Goal: Information Seeking & Learning: Find specific page/section

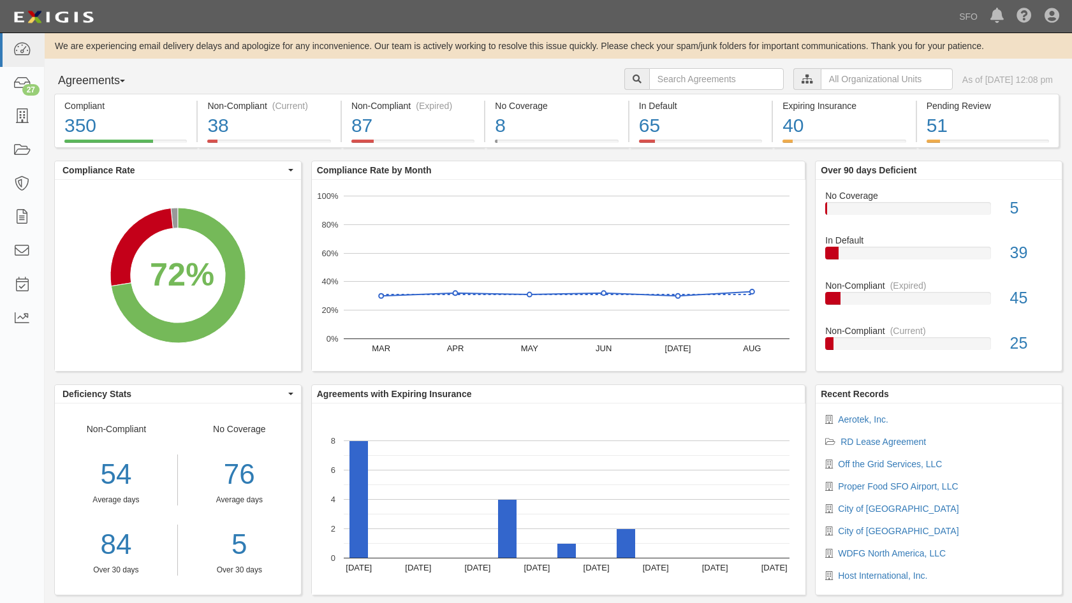
click at [117, 89] on button "Agreements" at bounding box center [102, 81] width 96 height 26
click at [114, 103] on link "Parties" at bounding box center [105, 107] width 101 height 17
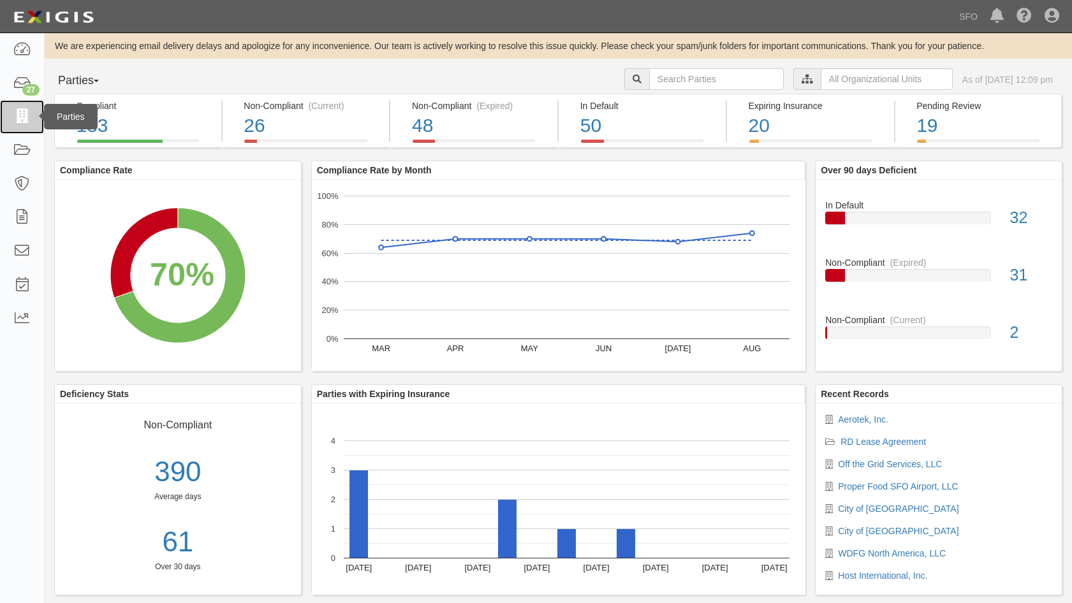
click at [21, 118] on icon at bounding box center [22, 117] width 18 height 15
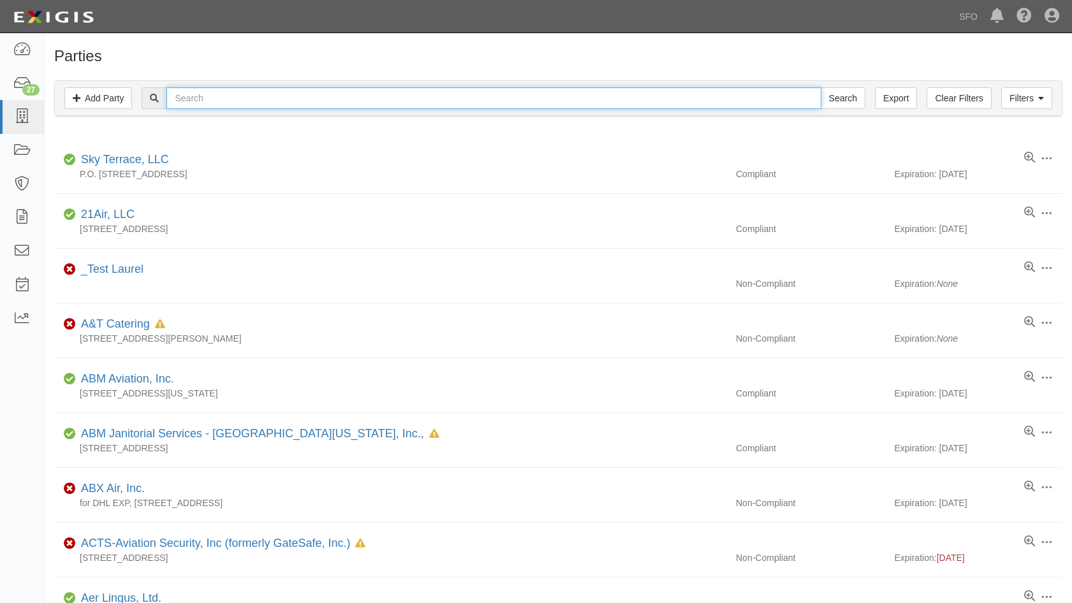
click at [182, 100] on input "text" at bounding box center [493, 98] width 654 height 22
type input "prop"
click at [821, 87] on input "Search" at bounding box center [843, 98] width 45 height 22
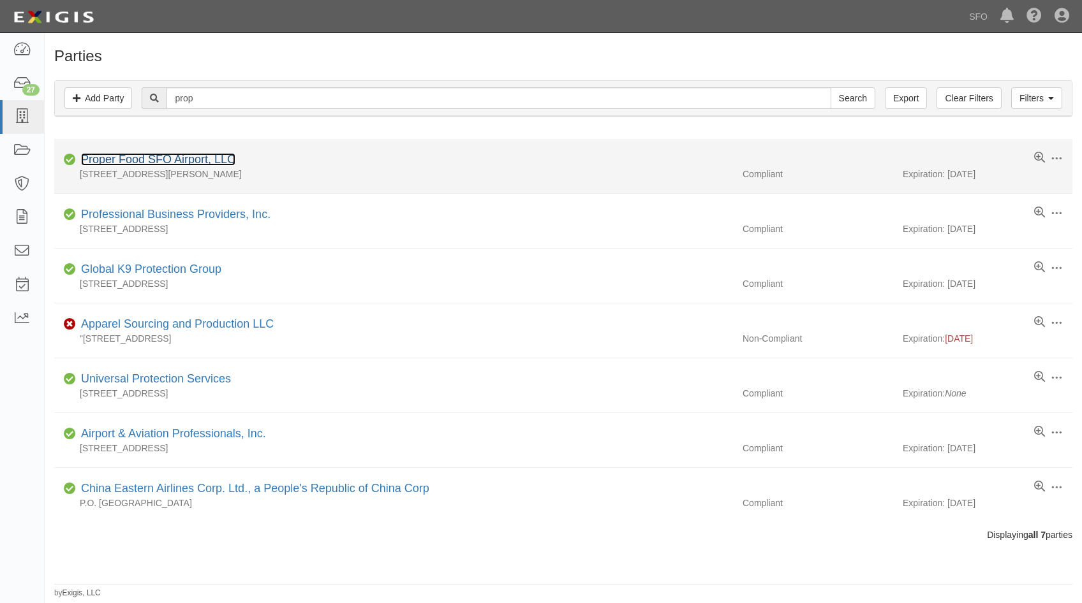
click at [128, 159] on link "Proper Food SFO Airport, LLC" at bounding box center [158, 159] width 154 height 13
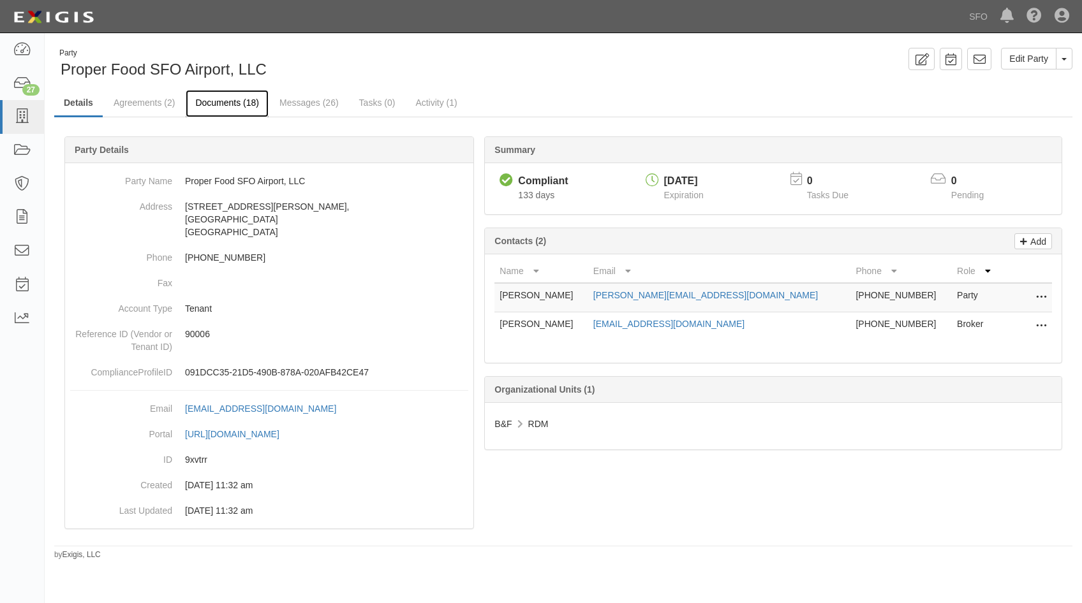
click at [249, 103] on link "Documents (18)" at bounding box center [227, 103] width 83 height 27
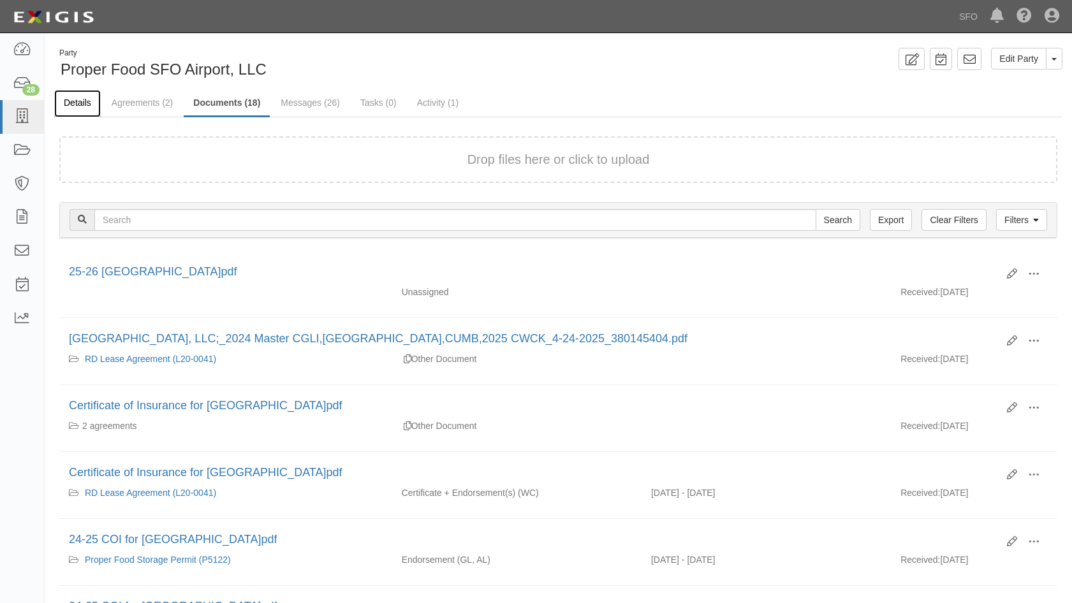
click at [87, 103] on link "Details" at bounding box center [77, 103] width 47 height 27
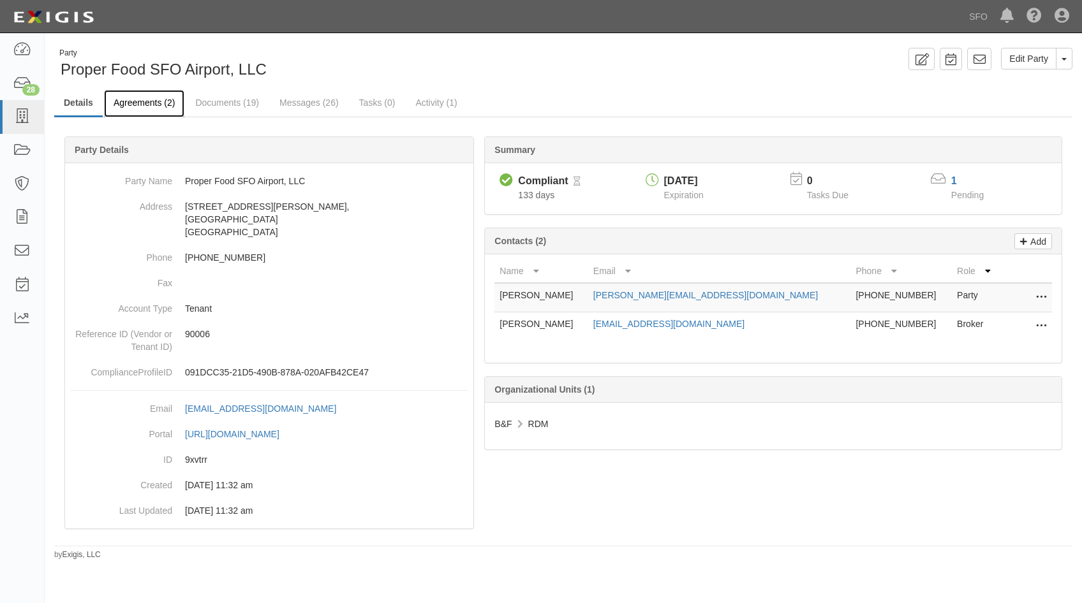
click at [119, 108] on link "Agreements (2)" at bounding box center [144, 103] width 80 height 27
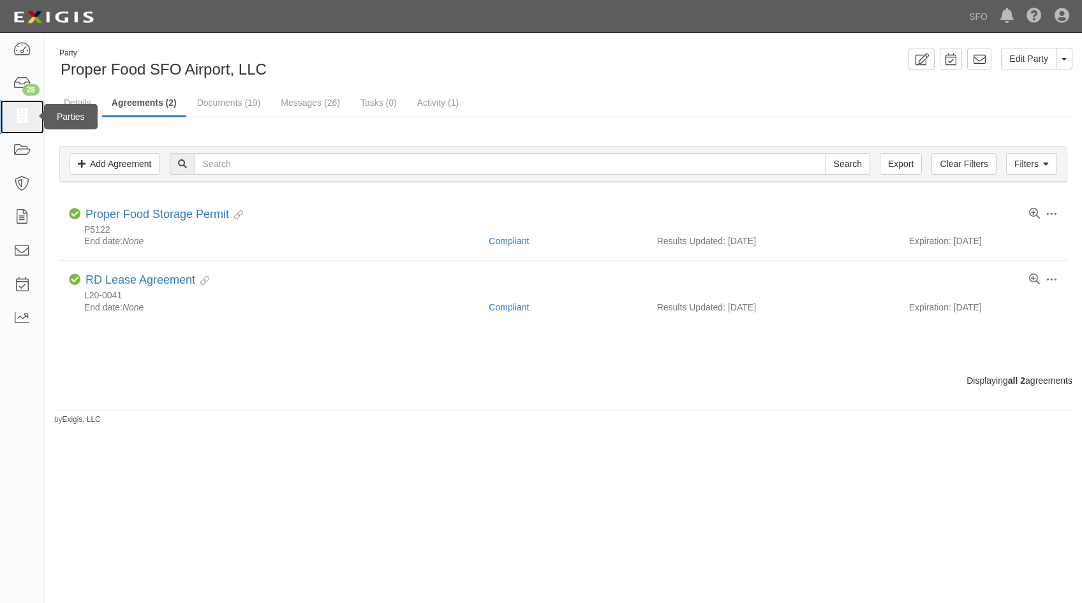
click at [24, 126] on link at bounding box center [22, 117] width 44 height 34
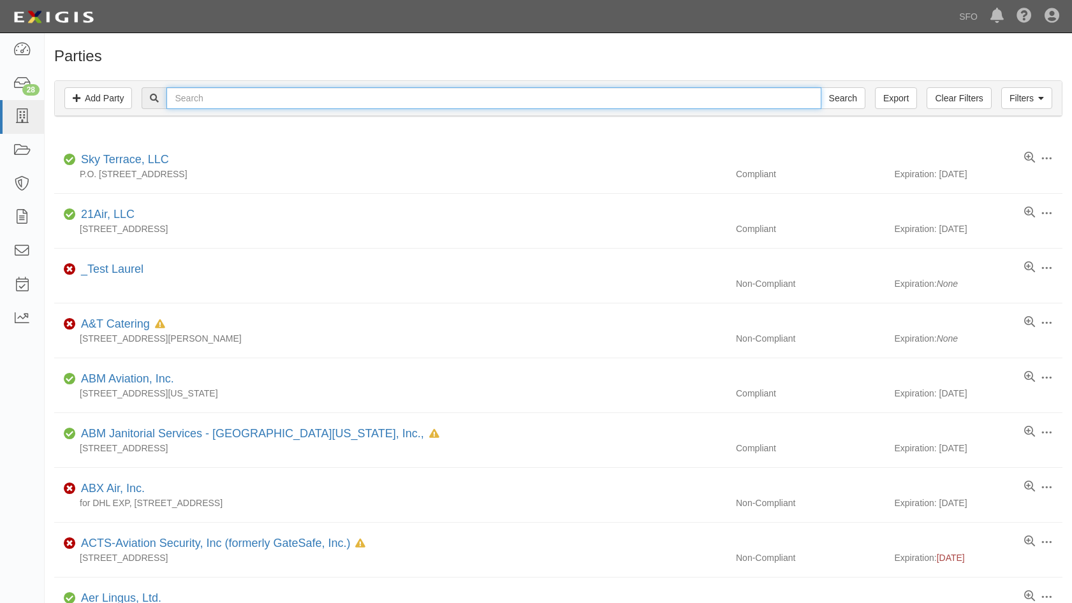
click at [214, 98] on input "text" at bounding box center [493, 98] width 654 height 22
type input "depart"
click at [821, 87] on input "Search" at bounding box center [843, 98] width 45 height 22
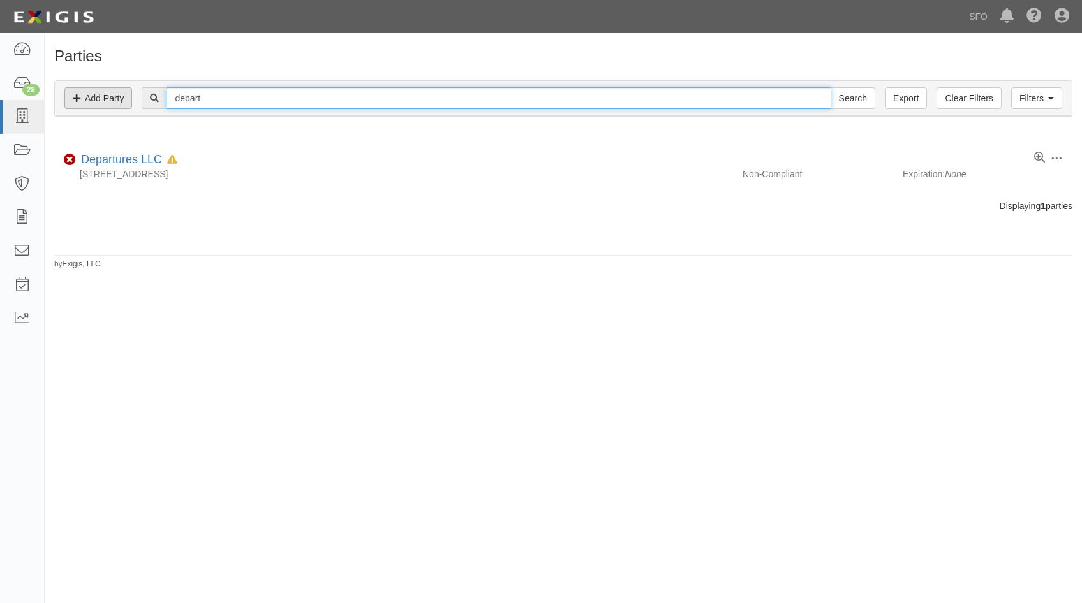
drag, startPoint x: 225, startPoint y: 98, endPoint x: 82, endPoint y: 99, distance: 142.9
click at [82, 99] on div "Filters Add Party Clear Filters Export depart Search Filters" at bounding box center [563, 98] width 1017 height 35
type input "lounge"
click at [830, 87] on input "Search" at bounding box center [852, 98] width 45 height 22
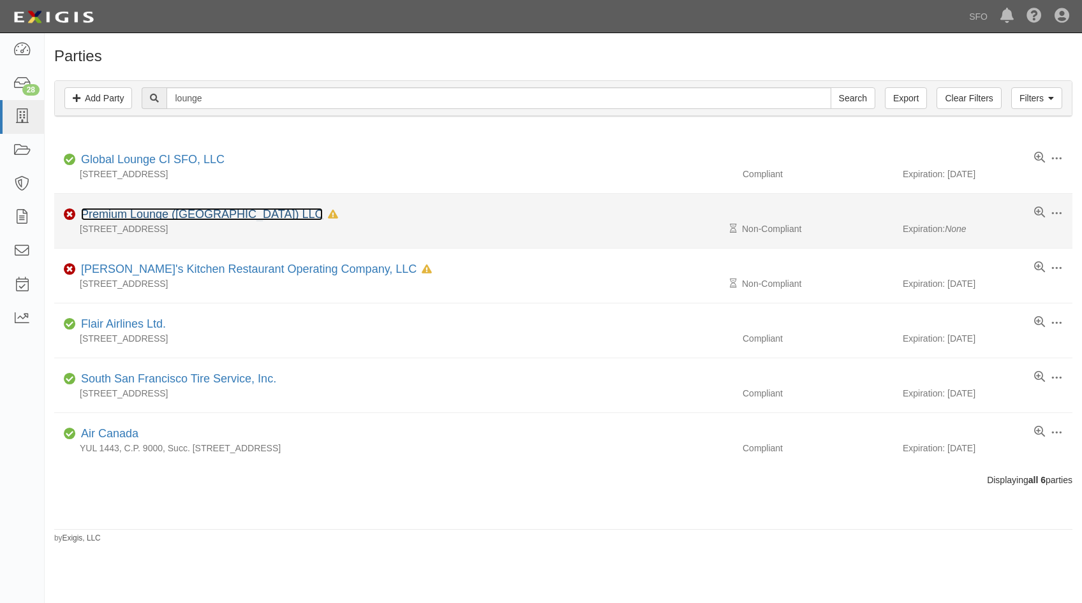
click at [123, 220] on link "Premium Lounge ([GEOGRAPHIC_DATA]) LLC" at bounding box center [202, 214] width 242 height 13
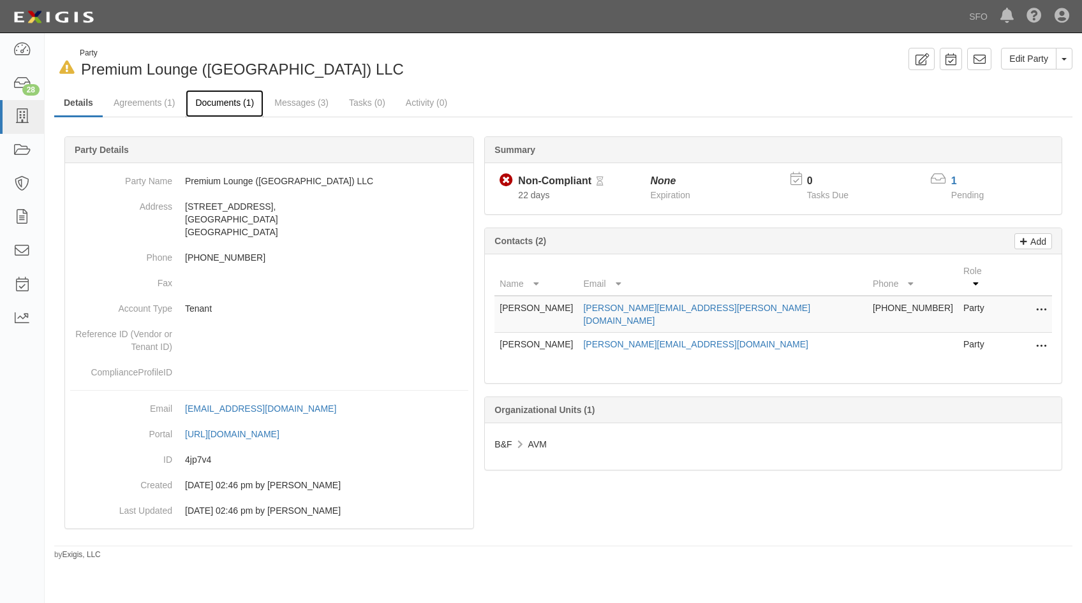
click at [228, 97] on link "Documents (1)" at bounding box center [225, 103] width 78 height 27
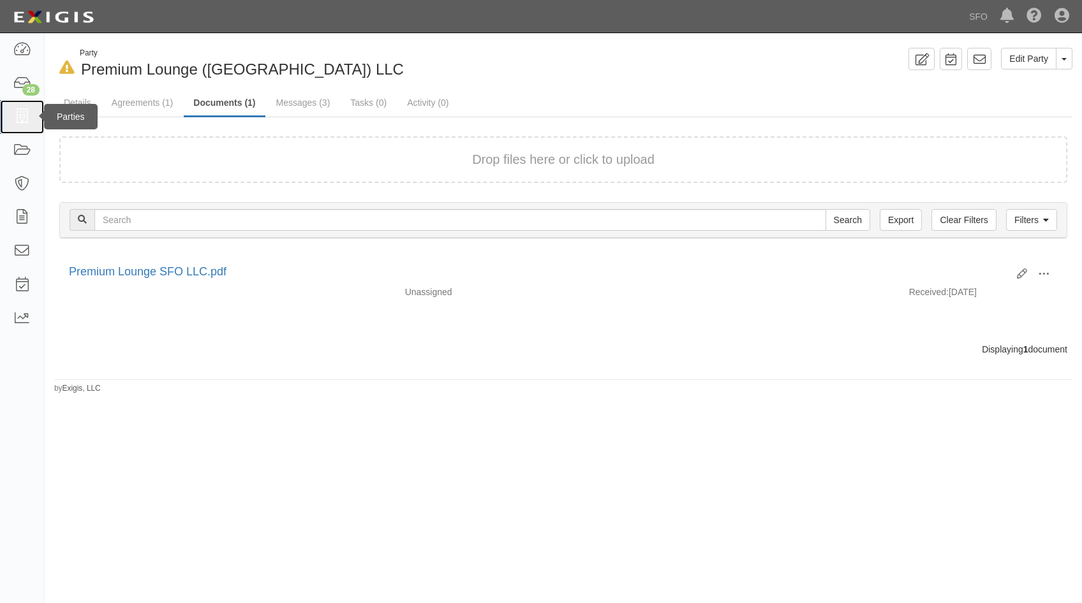
click at [28, 117] on icon at bounding box center [22, 117] width 18 height 15
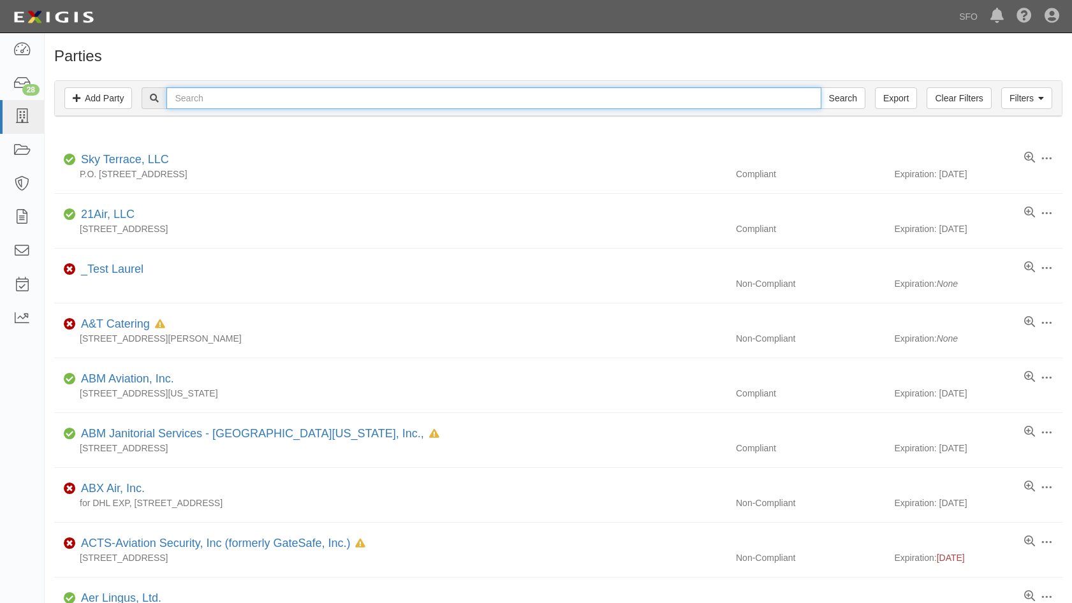
click at [198, 96] on input "text" at bounding box center [493, 98] width 654 height 22
type input "india"
click at [821, 87] on input "Search" at bounding box center [843, 98] width 45 height 22
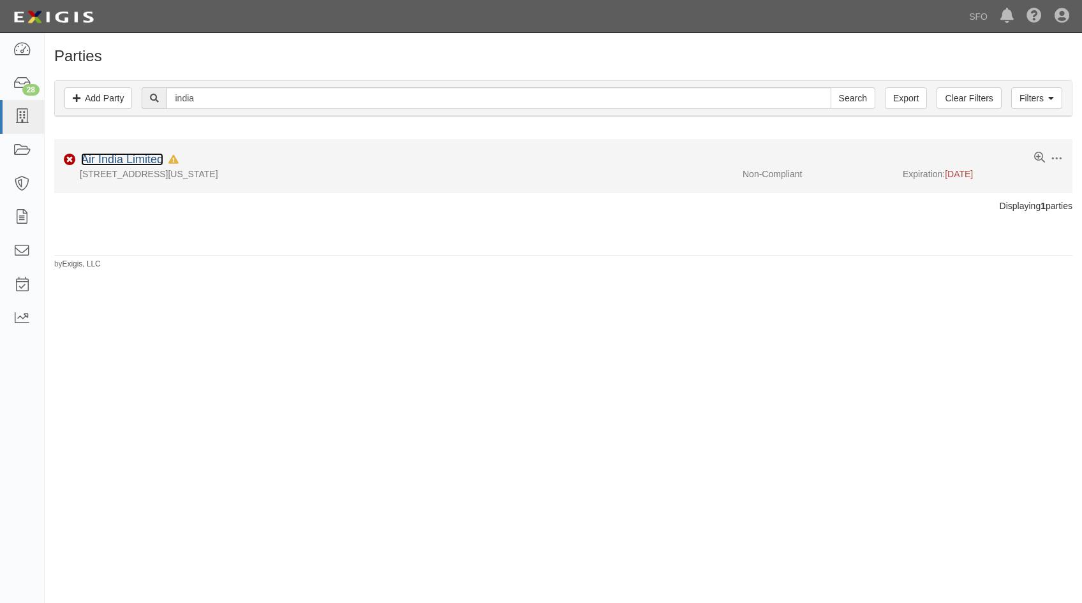
click at [107, 165] on link "Air India Limited" at bounding box center [122, 159] width 82 height 13
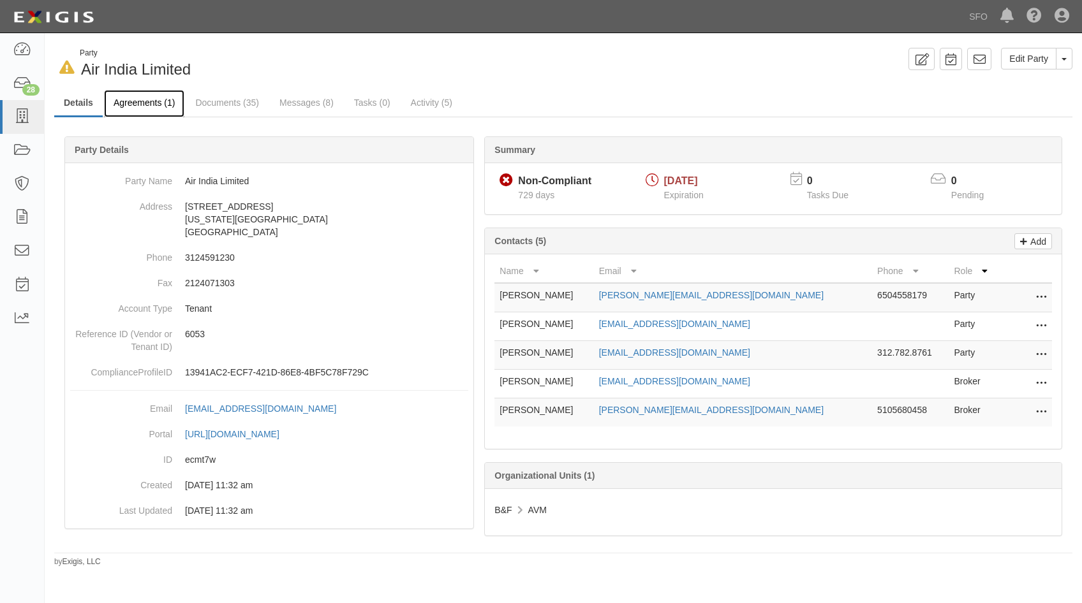
click at [149, 107] on link "Agreements (1)" at bounding box center [144, 103] width 80 height 27
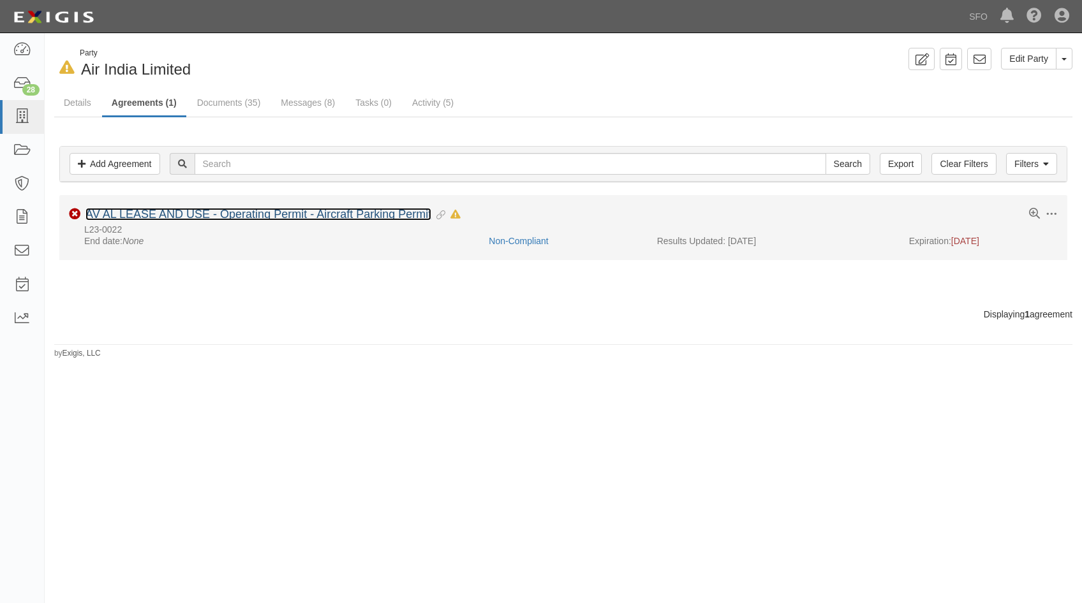
click at [136, 210] on link "AV AL LEASE AND USE - Operating Permit - Aircraft Parking Permit" at bounding box center [258, 214] width 346 height 13
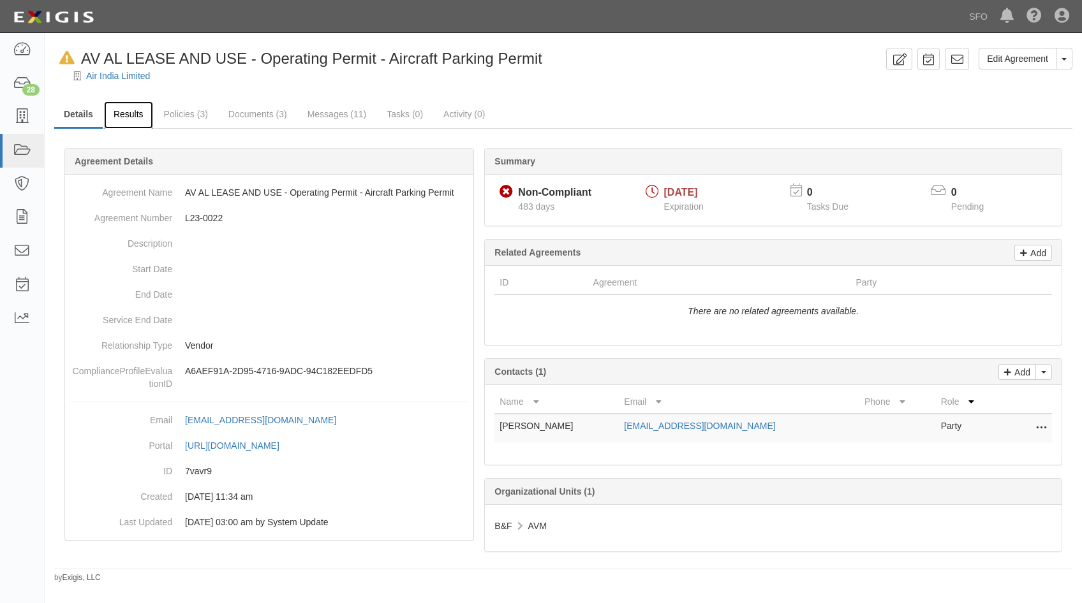
click at [131, 107] on link "Results" at bounding box center [128, 114] width 49 height 27
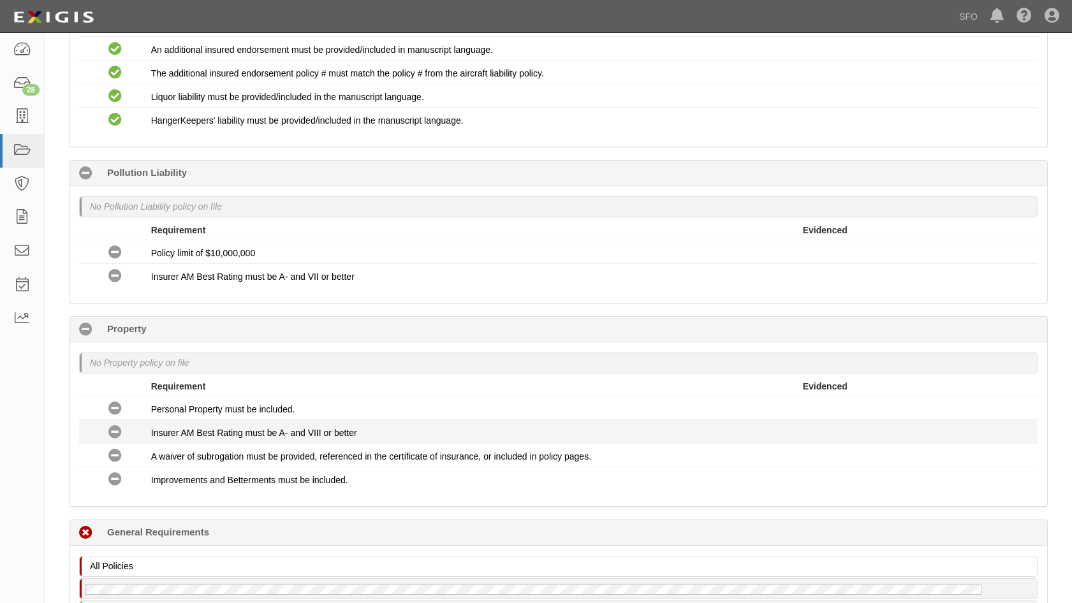
scroll to position [1209, 0]
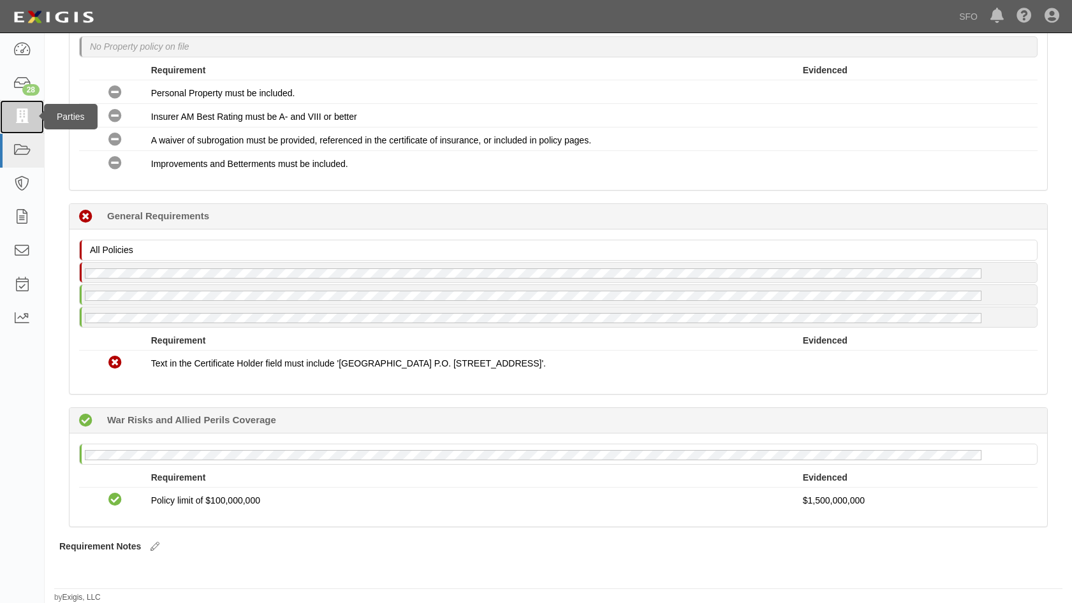
click at [27, 110] on icon at bounding box center [22, 117] width 18 height 15
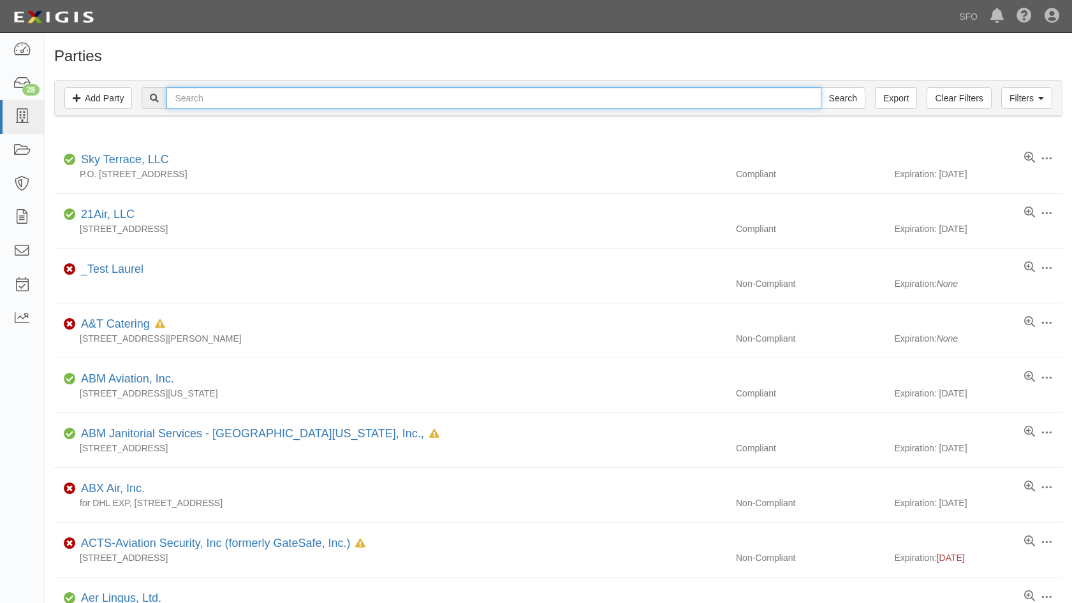
click at [226, 91] on input "text" at bounding box center [493, 98] width 654 height 22
type input "turk"
click at [821, 87] on input "Search" at bounding box center [843, 98] width 45 height 22
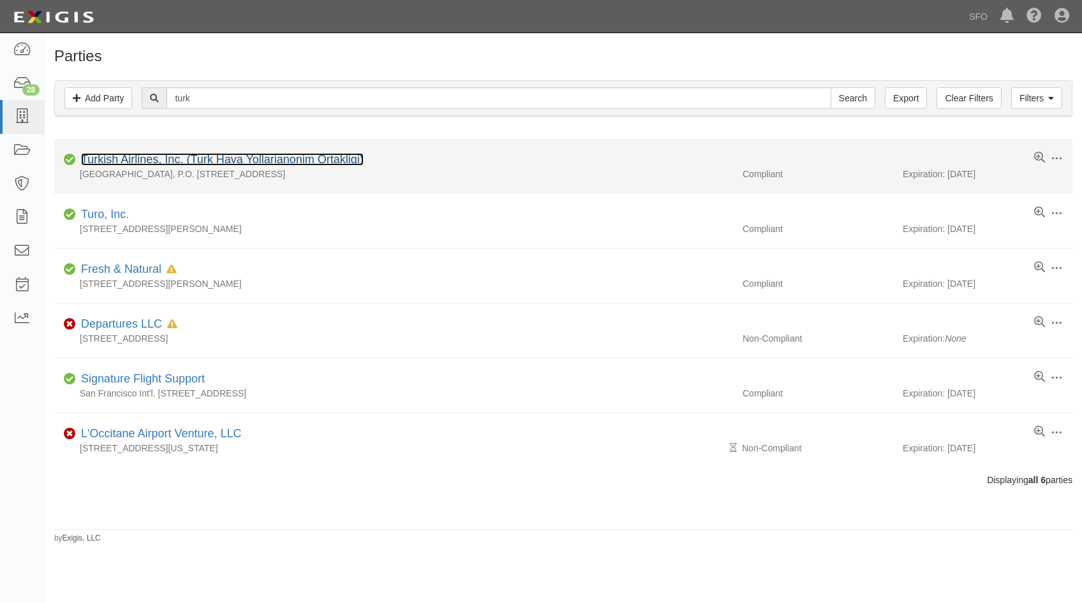
click at [121, 156] on link "Turkish Airlines, Inc. (Turk Hava Yollarianonim Ortakligi)" at bounding box center [222, 159] width 283 height 13
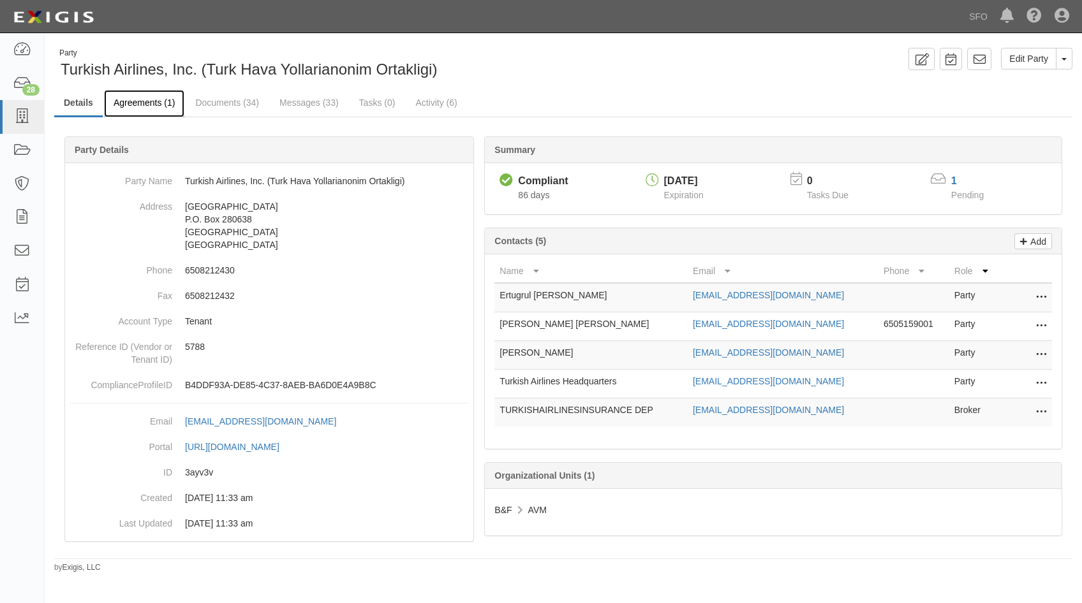
click at [125, 101] on link "Agreements (1)" at bounding box center [144, 103] width 80 height 27
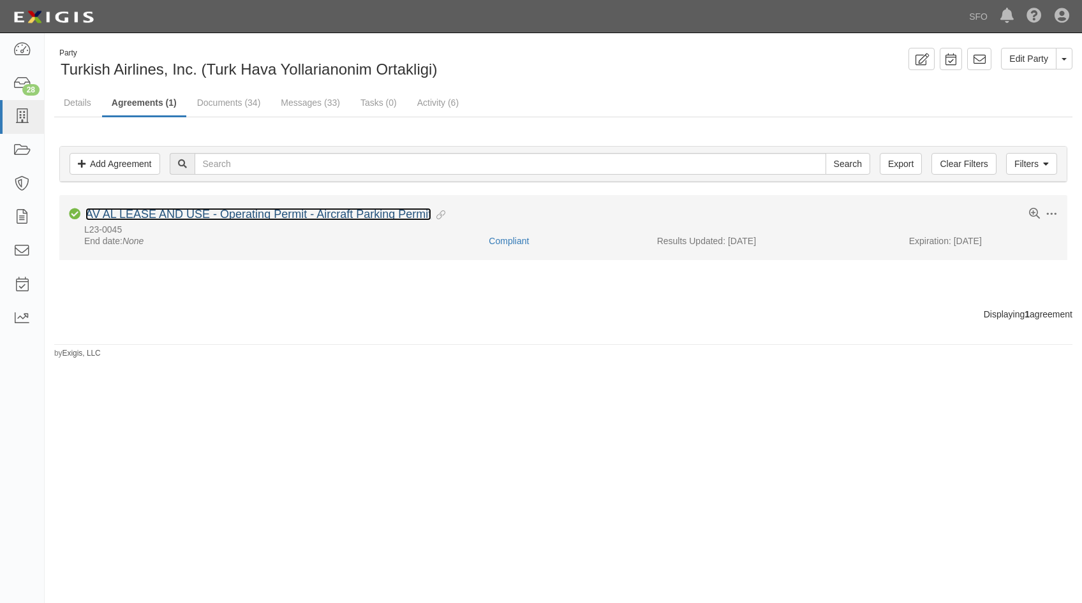
click at [146, 210] on link "AV AL LEASE AND USE - Operating Permit - Aircraft Parking Permit" at bounding box center [258, 214] width 346 height 13
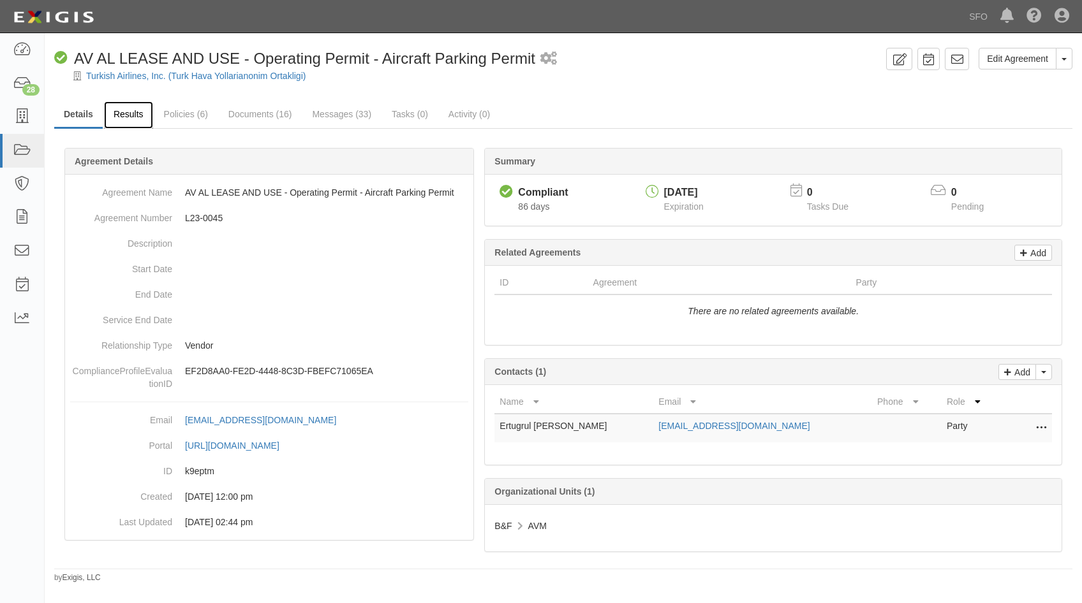
click at [119, 122] on link "Results" at bounding box center [128, 114] width 49 height 27
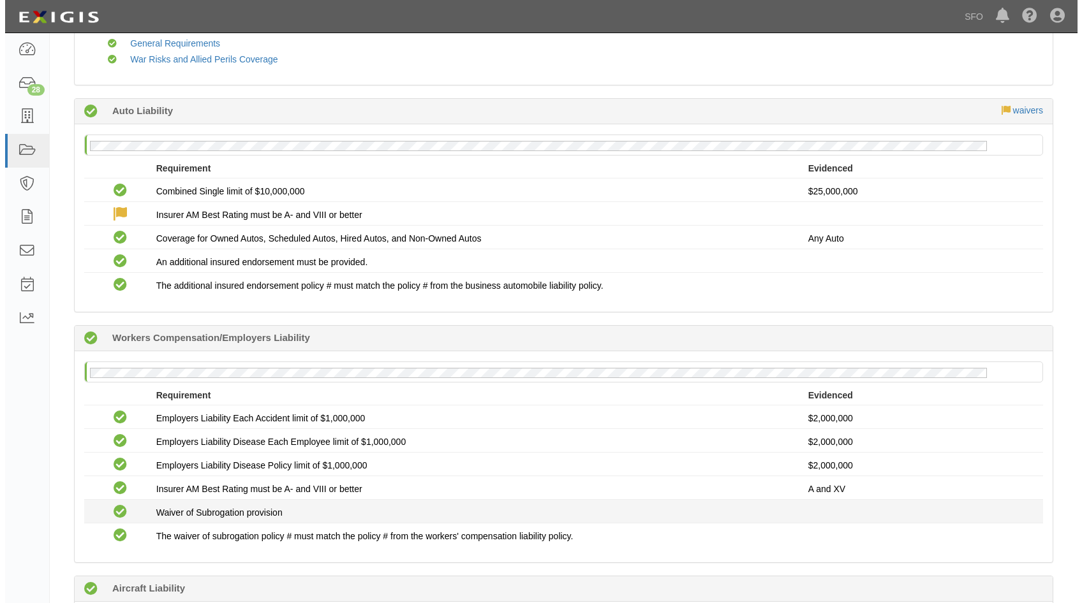
scroll to position [319, 0]
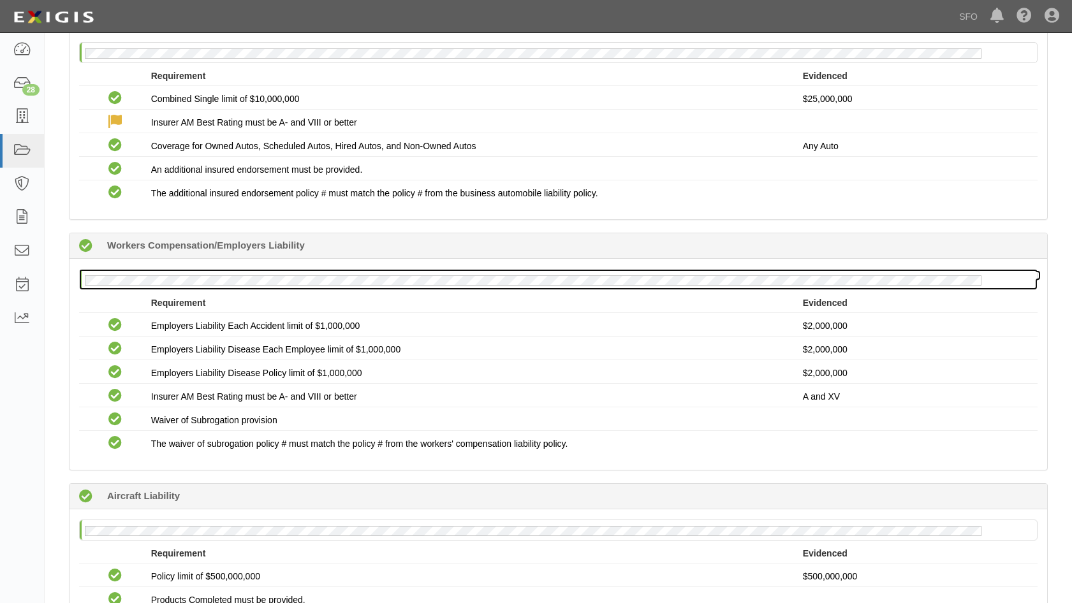
click at [137, 288] on div at bounding box center [558, 280] width 957 height 20
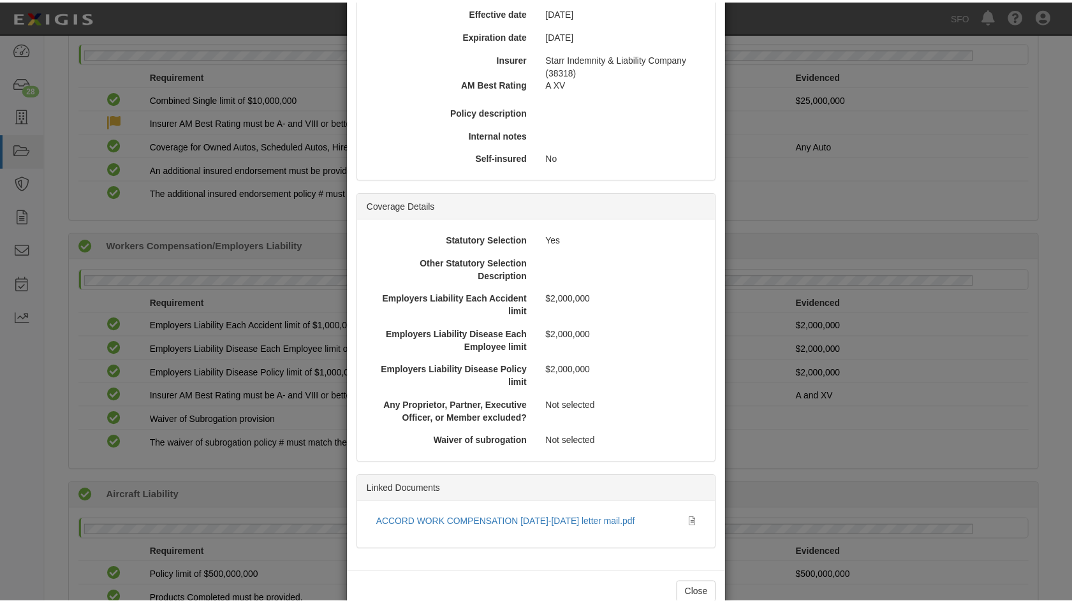
scroll to position [200, 0]
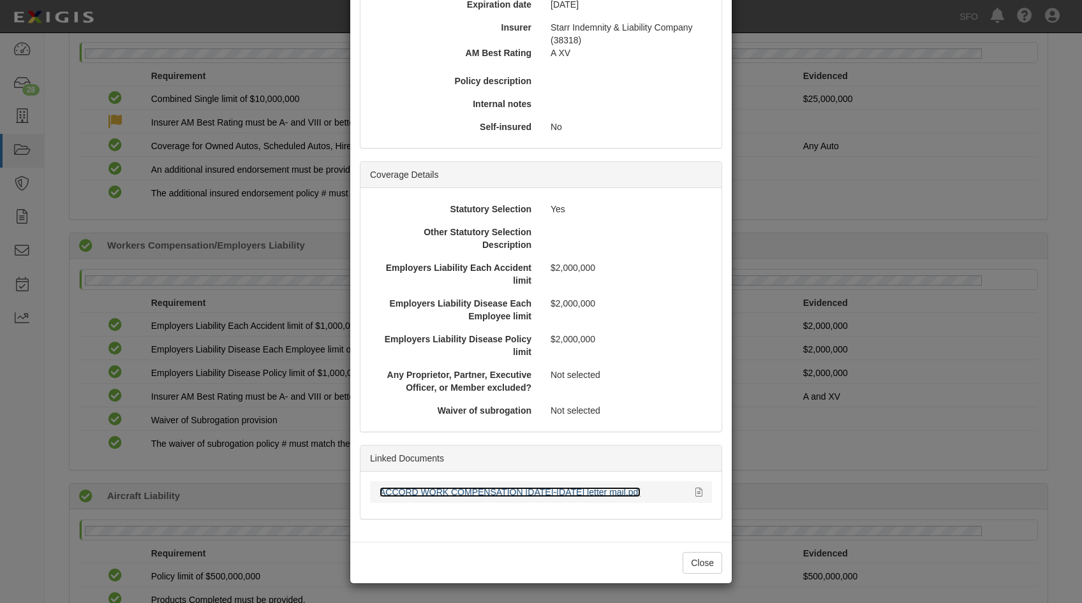
click at [536, 490] on link "ACCORD WORK COMPENSATION [DATE]-[DATE] letter mail.pdf" at bounding box center [509, 492] width 261 height 10
drag, startPoint x: 245, startPoint y: 132, endPoint x: 233, endPoint y: 97, distance: 36.9
click at [243, 132] on div "× View Policy Policy Summary Coverage line Workers Compensation/Employers Liabi…" at bounding box center [541, 301] width 1082 height 603
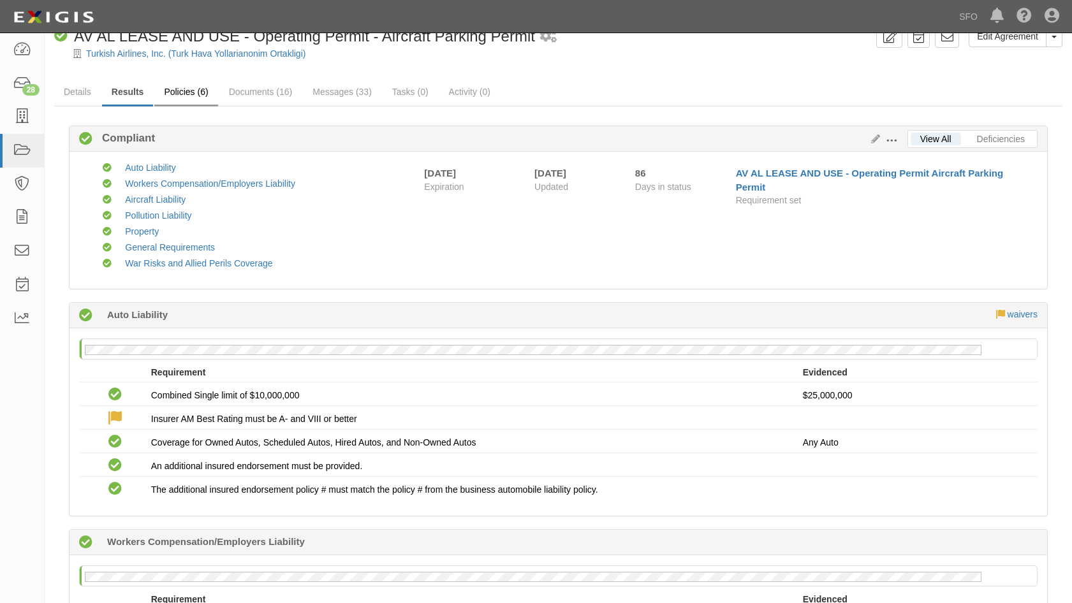
scroll to position [0, 0]
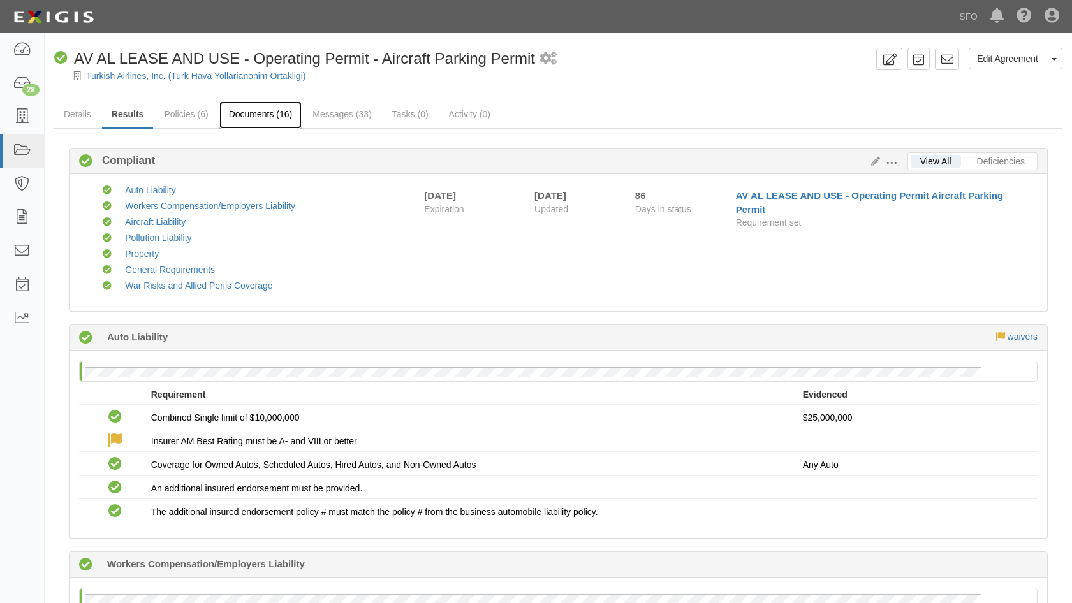
click at [263, 117] on link "Documents (16)" at bounding box center [260, 114] width 83 height 27
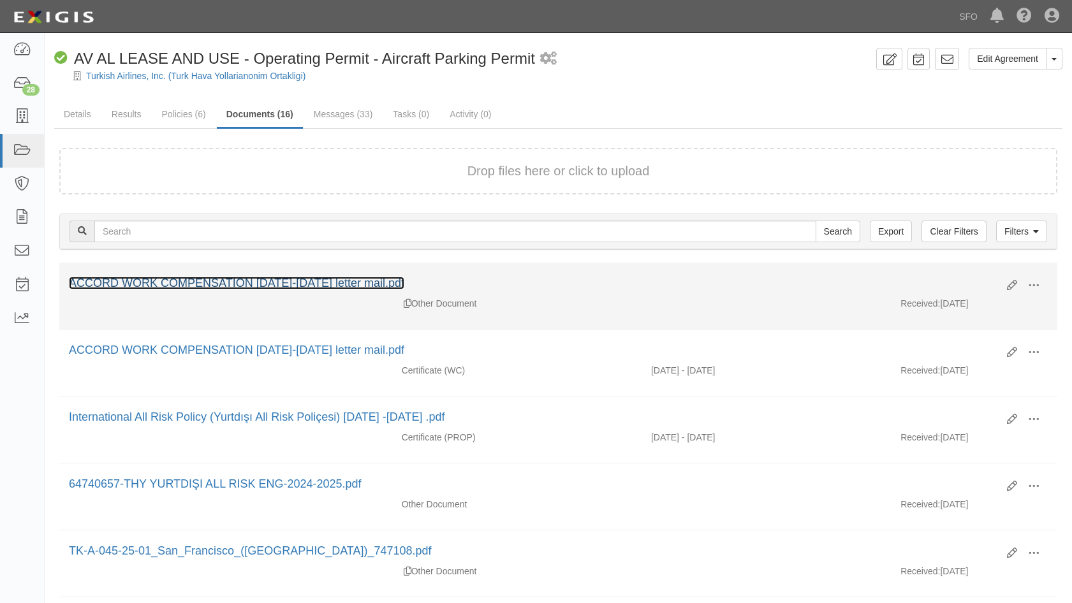
click at [225, 282] on link "ACCORD WORK COMPENSATION [DATE]-[DATE] letter mail.pdf" at bounding box center [236, 283] width 335 height 13
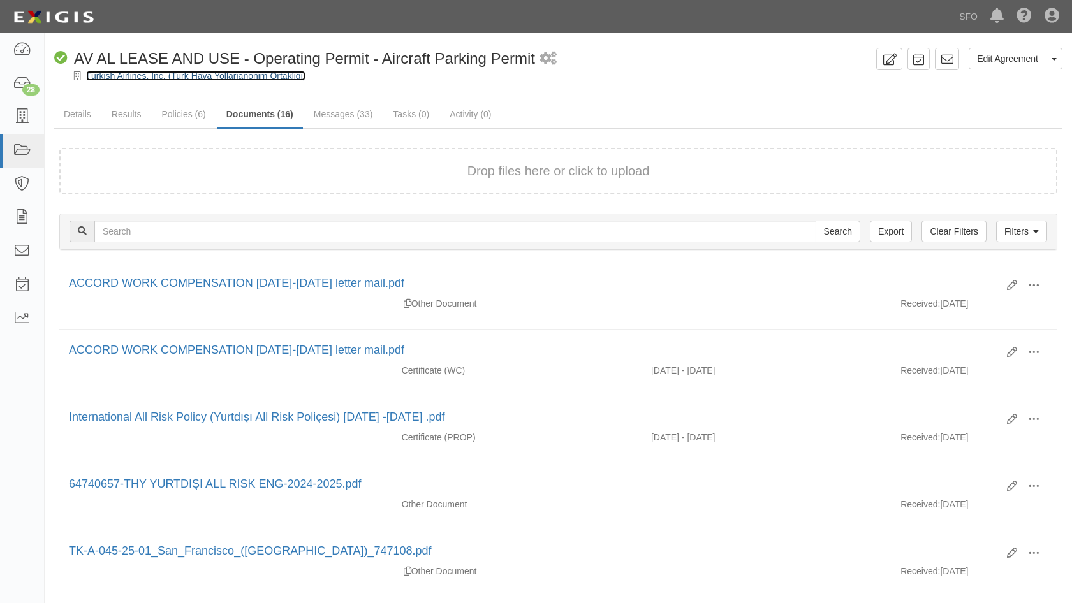
click at [133, 77] on link "Turkish Airlines, Inc. (Turk Hava Yollarianonim Ortakligi)" at bounding box center [195, 76] width 219 height 10
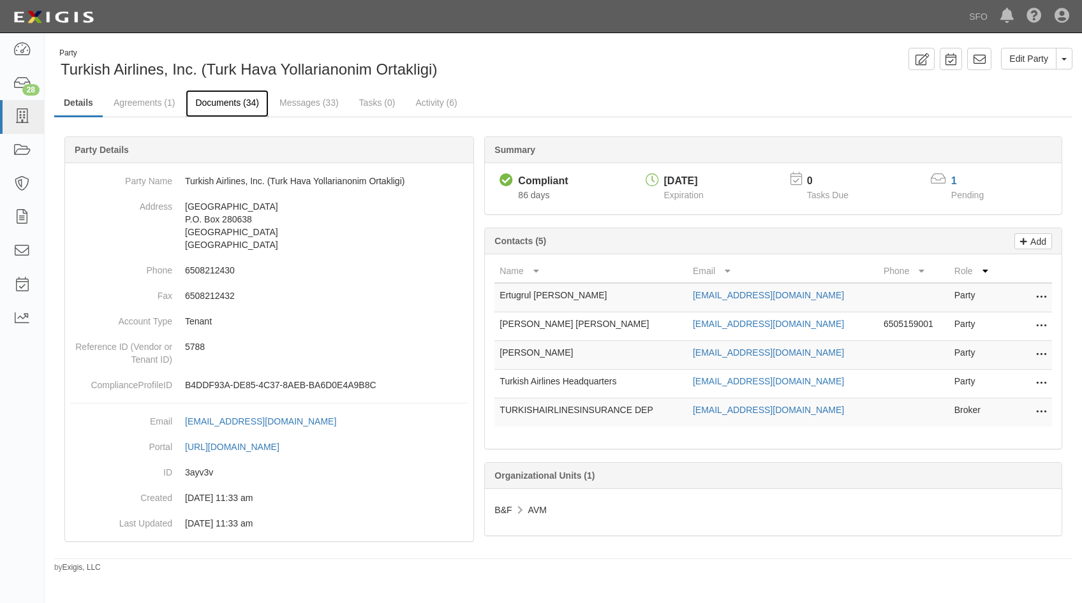
click at [219, 99] on link "Documents (34)" at bounding box center [227, 103] width 83 height 27
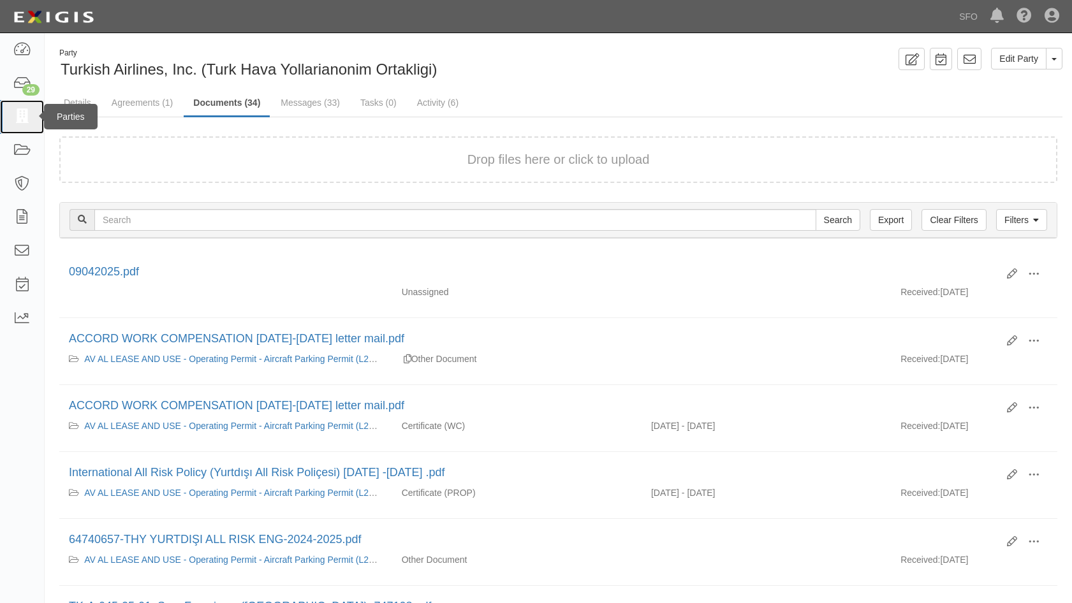
click at [38, 110] on link at bounding box center [22, 117] width 44 height 34
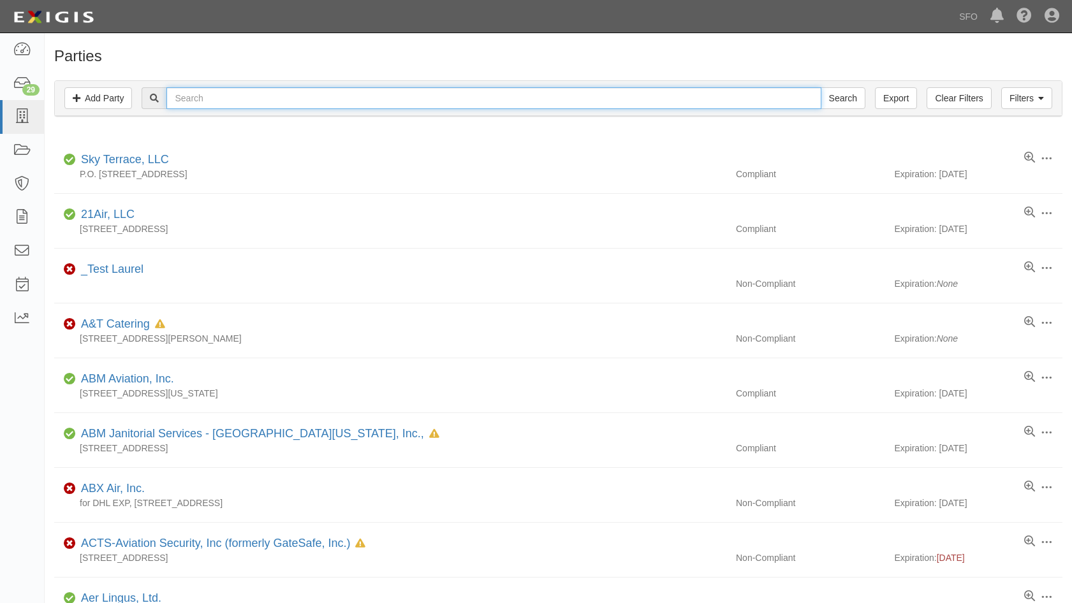
drag, startPoint x: 198, startPoint y: 103, endPoint x: 207, endPoint y: 94, distance: 12.2
click at [198, 103] on input "text" at bounding box center [493, 98] width 654 height 22
type input "india"
click at [821, 87] on input "Search" at bounding box center [843, 98] width 45 height 22
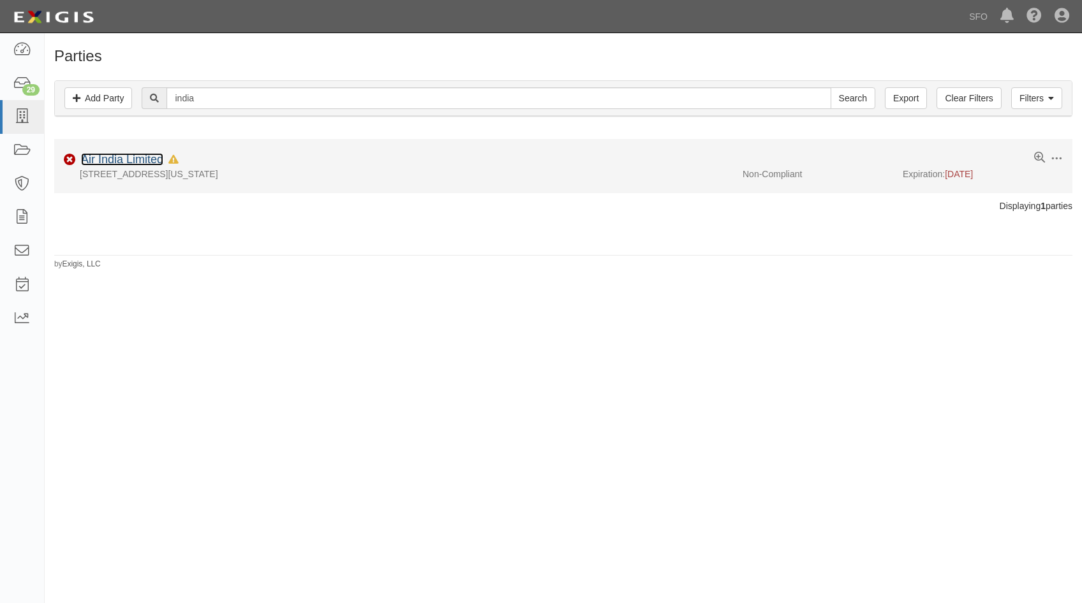
click at [159, 163] on link "Air India Limited" at bounding box center [122, 159] width 82 height 13
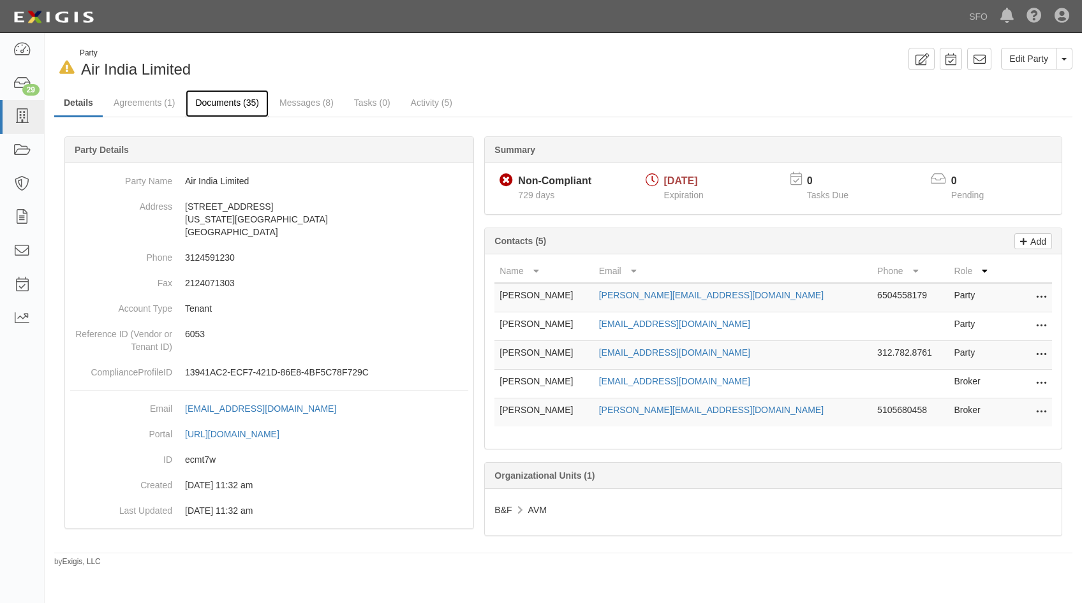
click at [235, 103] on link "Documents (35)" at bounding box center [227, 103] width 83 height 27
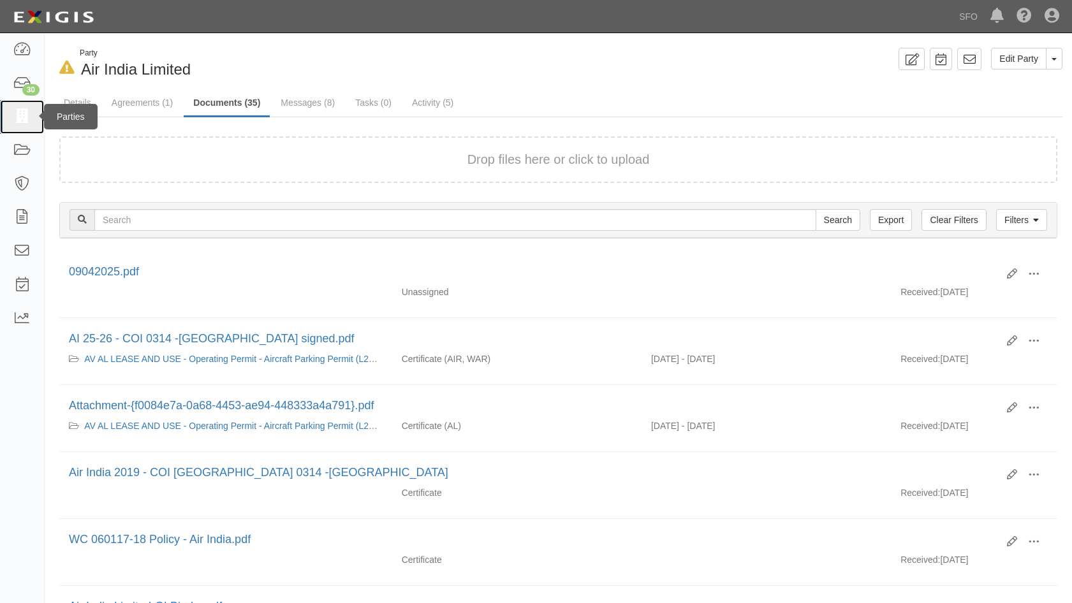
drag, startPoint x: 20, startPoint y: 115, endPoint x: 58, endPoint y: 119, distance: 38.5
click at [20, 115] on icon at bounding box center [22, 117] width 18 height 15
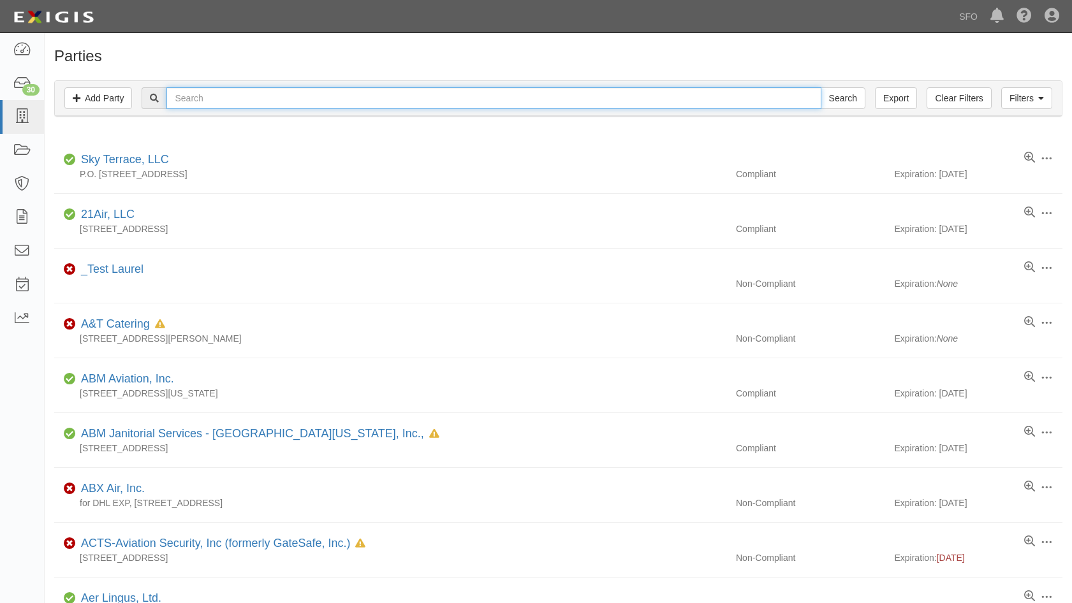
click at [220, 97] on input "text" at bounding box center [493, 98] width 654 height 22
type input "shoe"
click at [821, 87] on input "Search" at bounding box center [843, 98] width 45 height 22
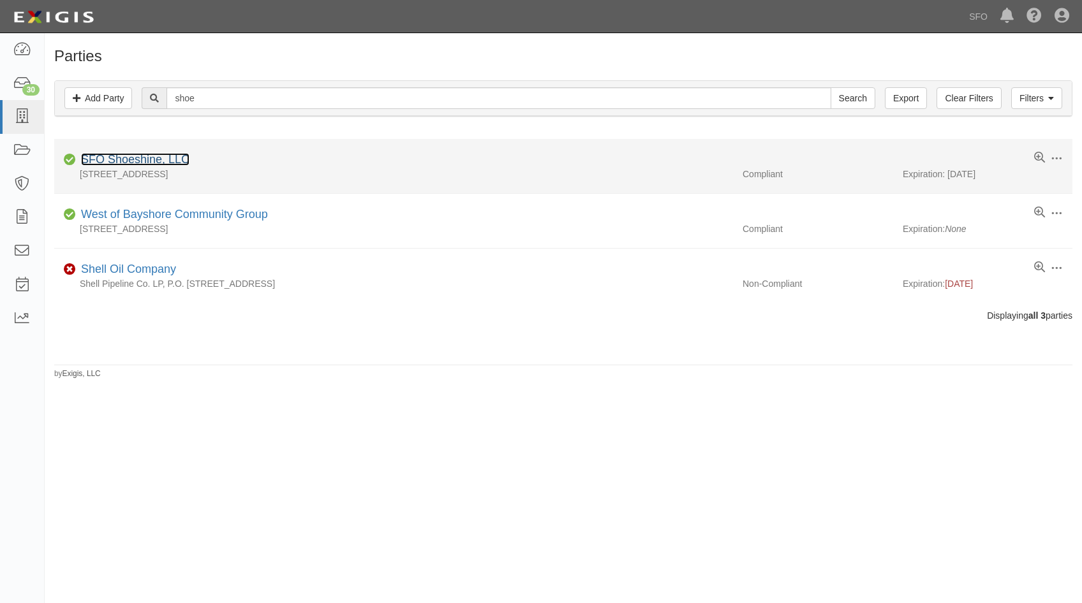
click at [132, 158] on link "SFO Shoeshine, LLC" at bounding box center [135, 159] width 108 height 13
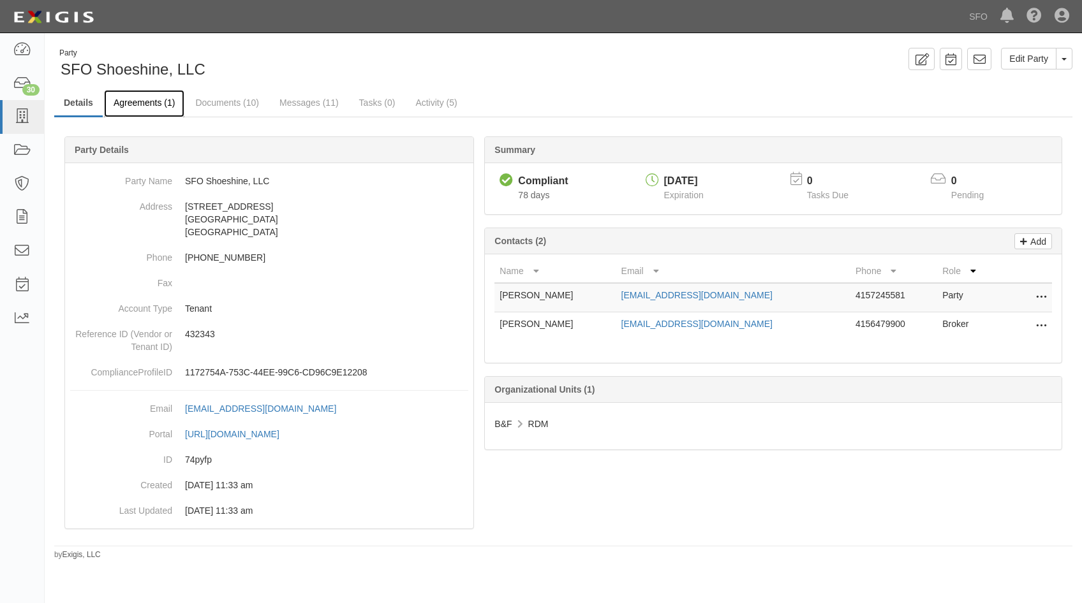
click at [168, 108] on link "Agreements (1)" at bounding box center [144, 103] width 80 height 27
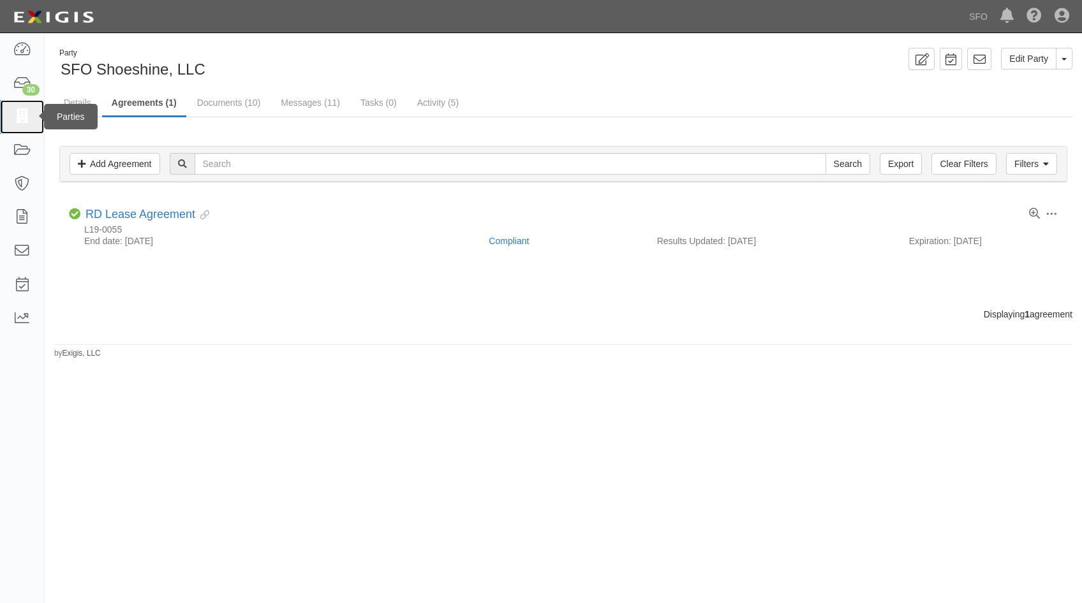
click at [10, 121] on link at bounding box center [22, 117] width 44 height 34
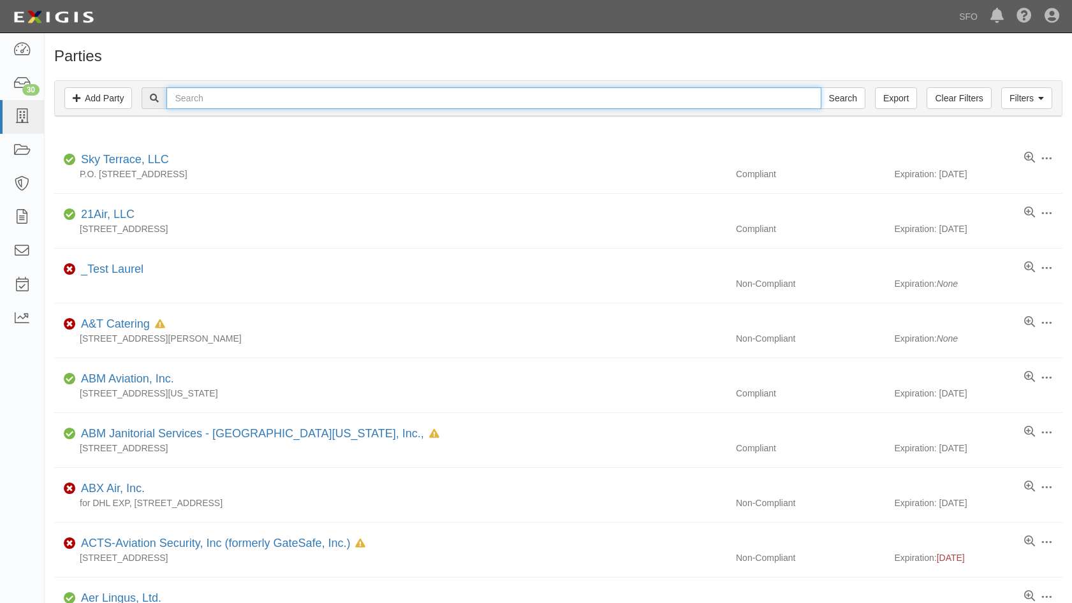
click at [254, 98] on input "text" at bounding box center [493, 98] width 654 height 22
type input "hud"
click at [821, 87] on input "Search" at bounding box center [843, 98] width 45 height 22
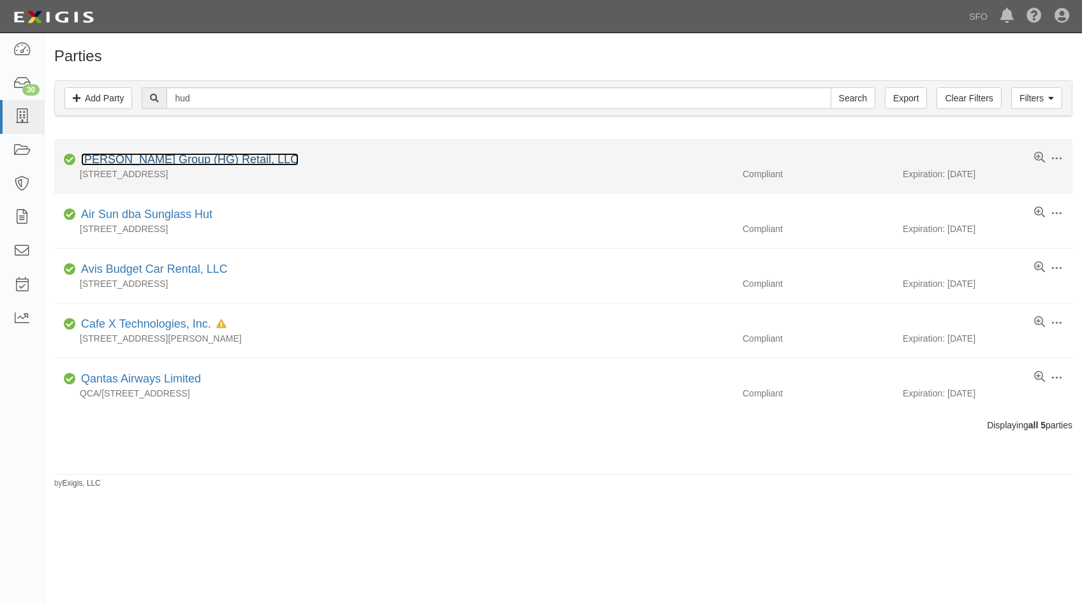
click at [134, 158] on link "Hudson Group (HG) Retail, LLC" at bounding box center [189, 159] width 217 height 13
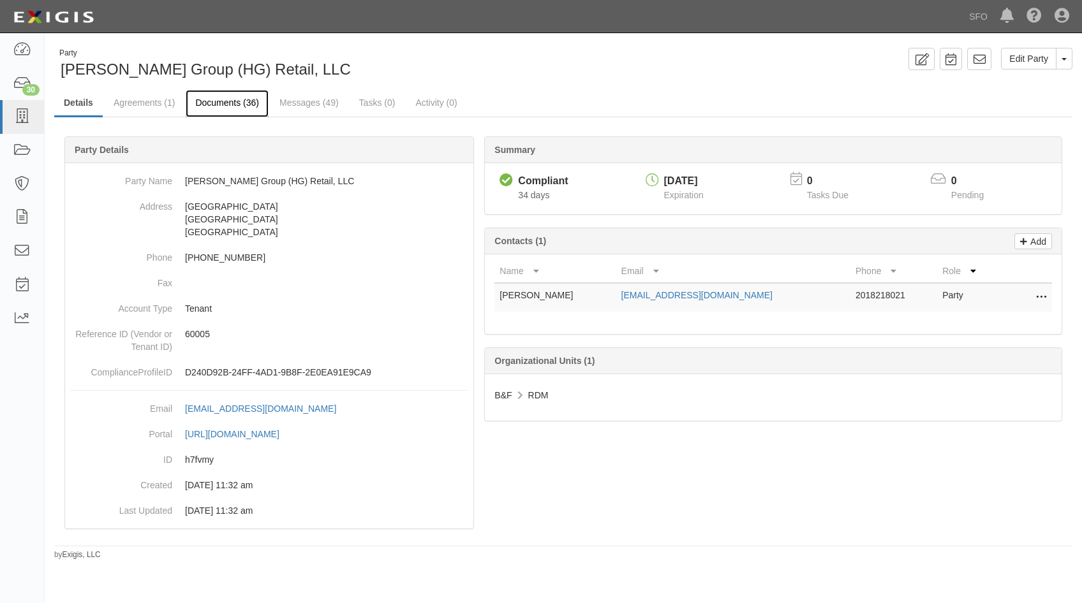
click at [222, 101] on link "Documents (36)" at bounding box center [227, 103] width 83 height 27
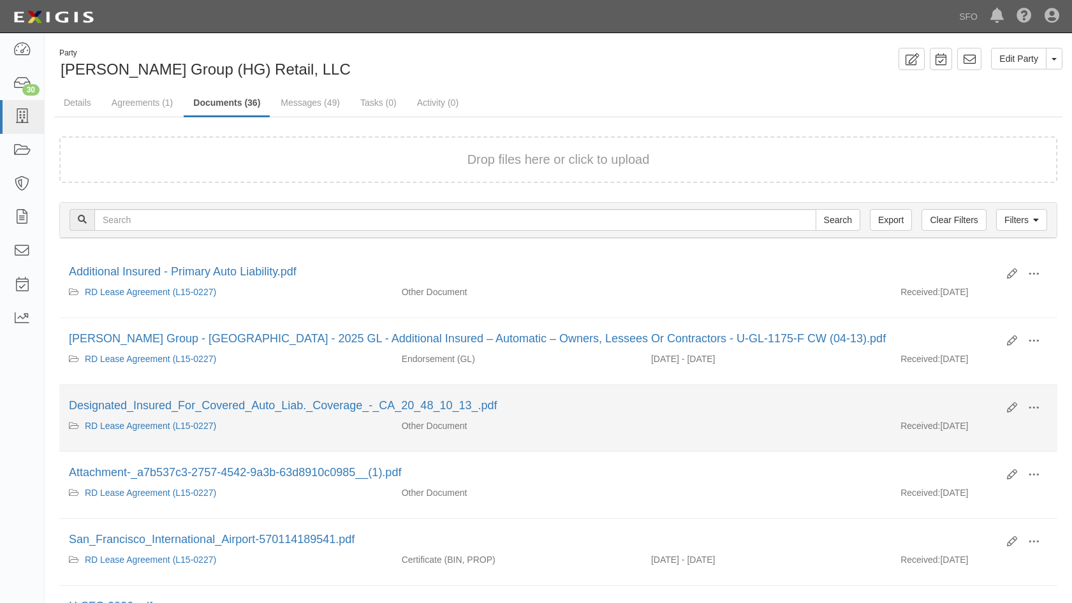
scroll to position [128, 0]
